Goal: Information Seeking & Learning: Learn about a topic

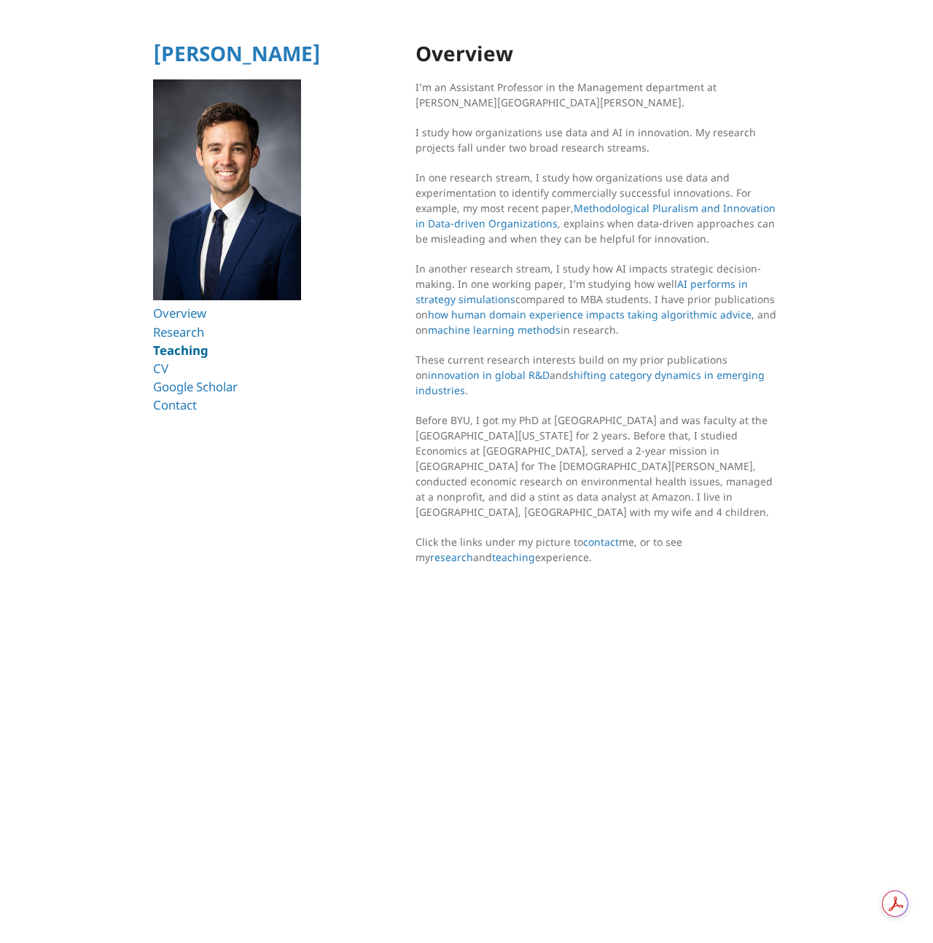
click at [169, 353] on link "Teaching" at bounding box center [180, 350] width 55 height 17
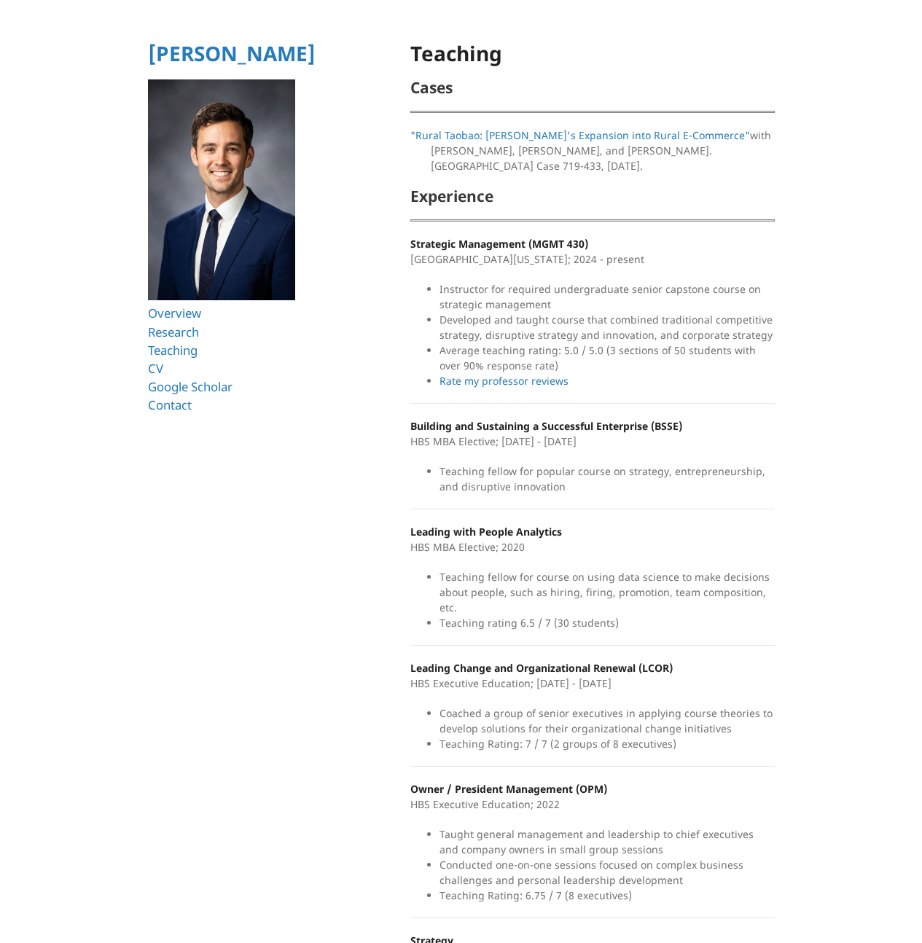
click at [491, 429] on strong "Building and Sustaining a Successful Enterprise (BSSE)" at bounding box center [546, 426] width 272 height 14
drag, startPoint x: 691, startPoint y: 426, endPoint x: 410, endPoint y: 426, distance: 281.4
click at [410, 426] on p "Building and Sustaining a Successful Enterprise (BSSE) HBS MBA Elective; [DATE]…" at bounding box center [592, 433] width 364 height 31
copy strong "Building and Sustaining a Successful Enterprise (BSSE)"
